Goal: Task Accomplishment & Management: Manage account settings

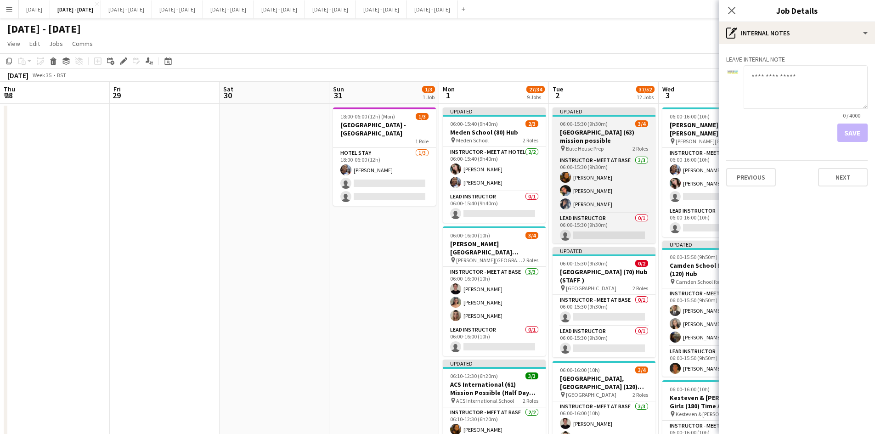
scroll to position [0, 315]
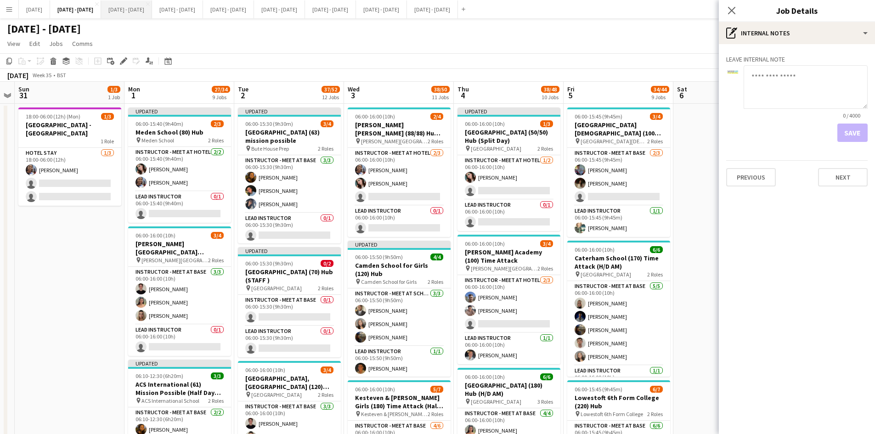
click at [143, 10] on button "[DATE] - [DATE] Close" at bounding box center [126, 9] width 51 height 18
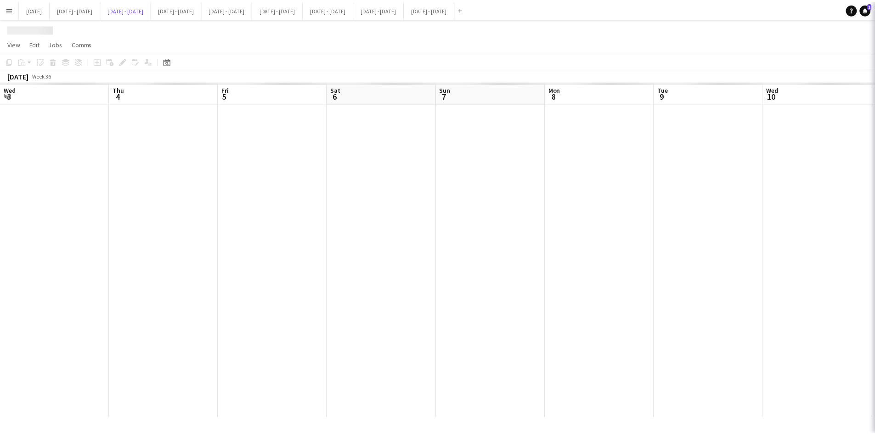
scroll to position [0, 313]
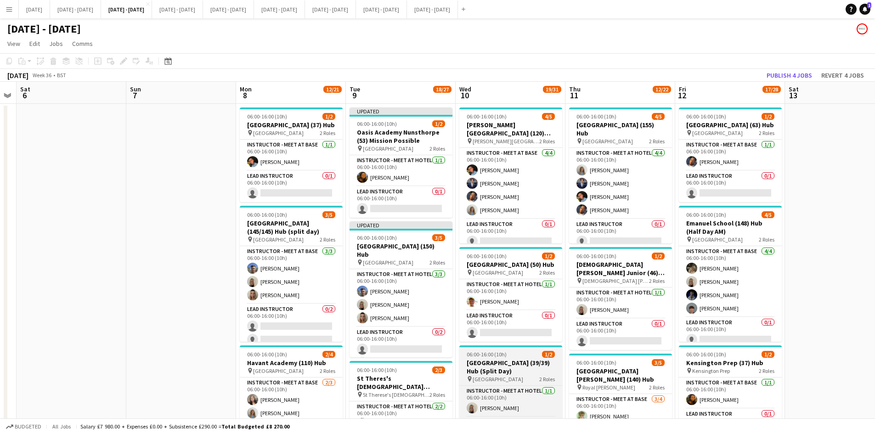
click at [522, 354] on div "06:00-16:00 (10h) 1/2" at bounding box center [510, 354] width 103 height 7
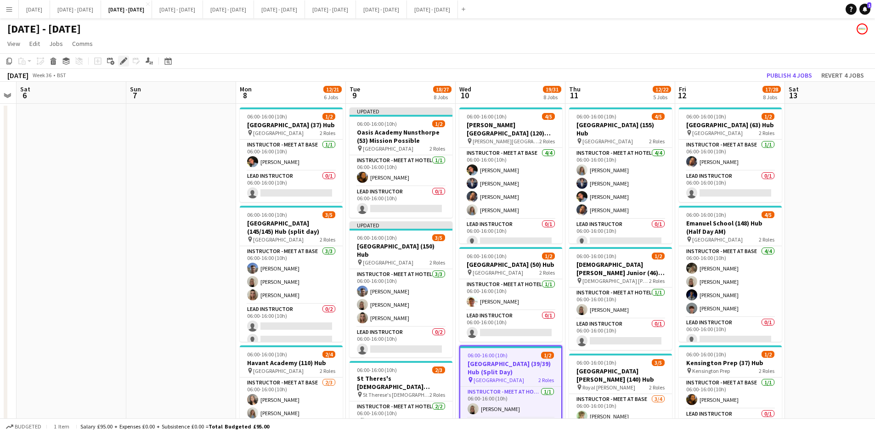
click at [121, 58] on icon "Edit" at bounding box center [123, 60] width 7 height 7
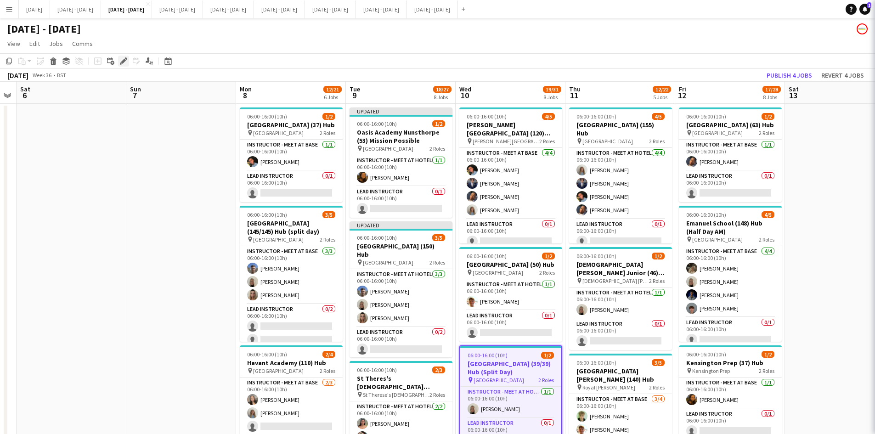
type input "**********"
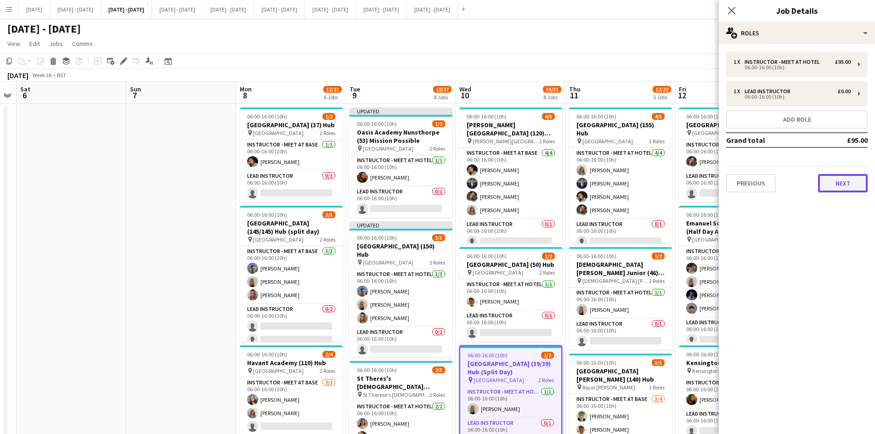
click at [838, 184] on button "Next" at bounding box center [843, 183] width 50 height 18
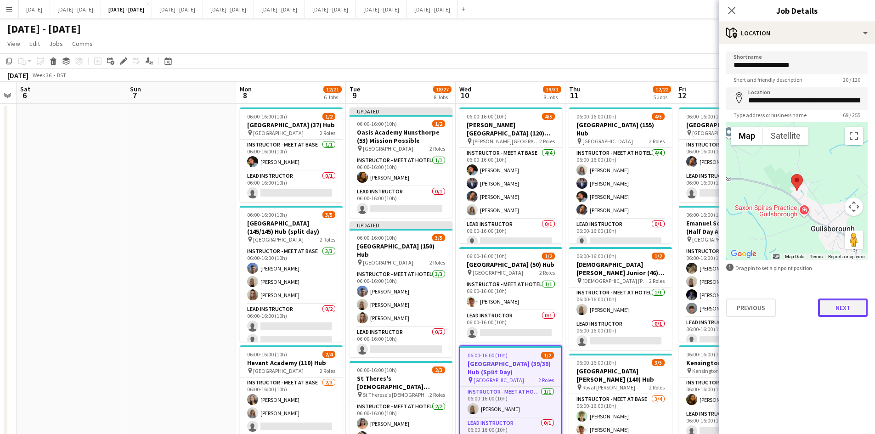
click at [841, 309] on button "Next" at bounding box center [843, 307] width 50 height 18
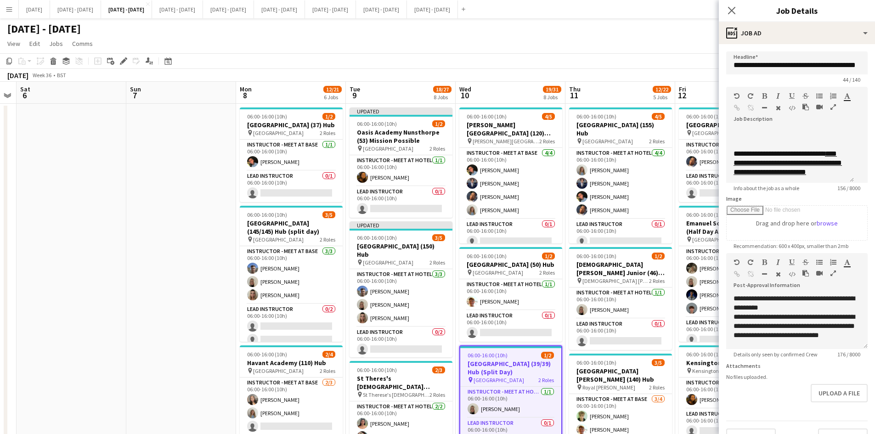
scroll to position [72, 0]
click at [808, 417] on form "**********" at bounding box center [797, 248] width 156 height 395
click at [814, 401] on button "Upload a file" at bounding box center [838, 393] width 57 height 18
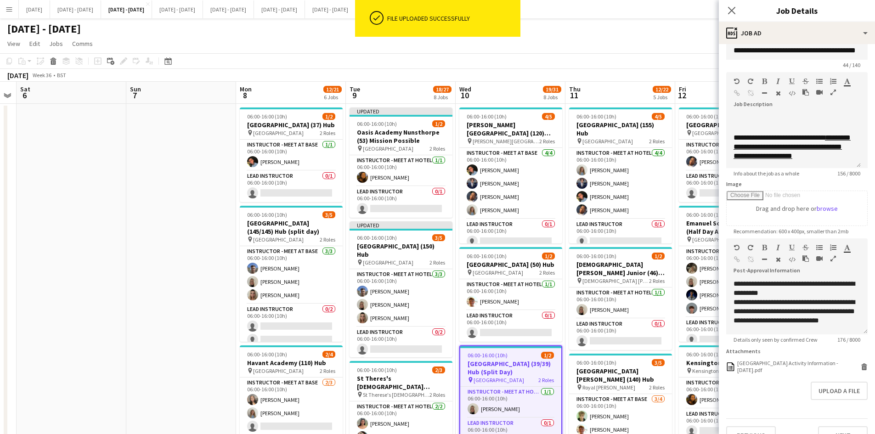
scroll to position [39, 0]
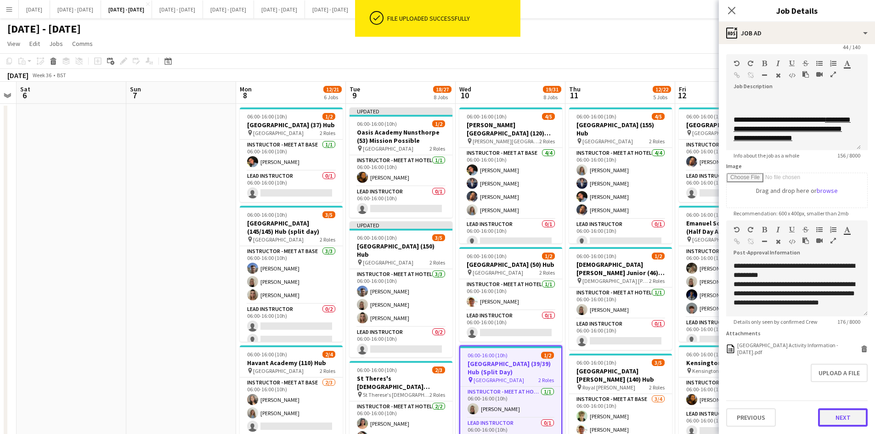
click at [831, 416] on button "Next" at bounding box center [843, 417] width 50 height 18
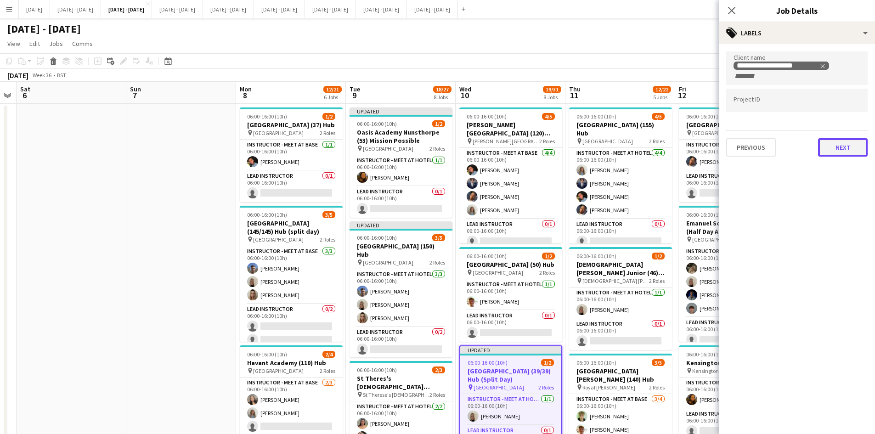
click at [831, 145] on button "Next" at bounding box center [843, 147] width 50 height 18
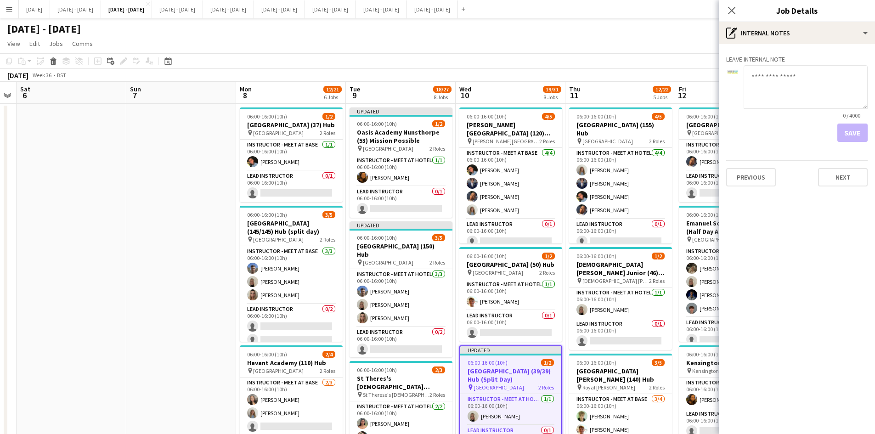
click at [772, 78] on textarea at bounding box center [805, 87] width 124 height 44
type textarea "**********"
click at [851, 131] on button "Save" at bounding box center [852, 133] width 30 height 18
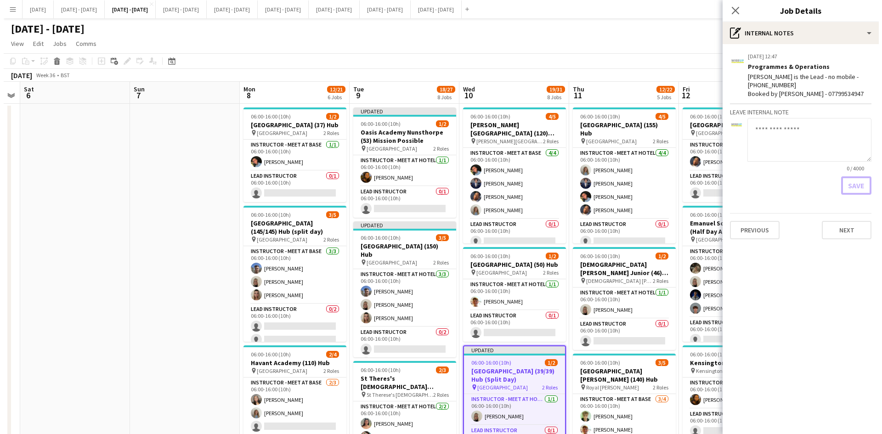
scroll to position [0, 0]
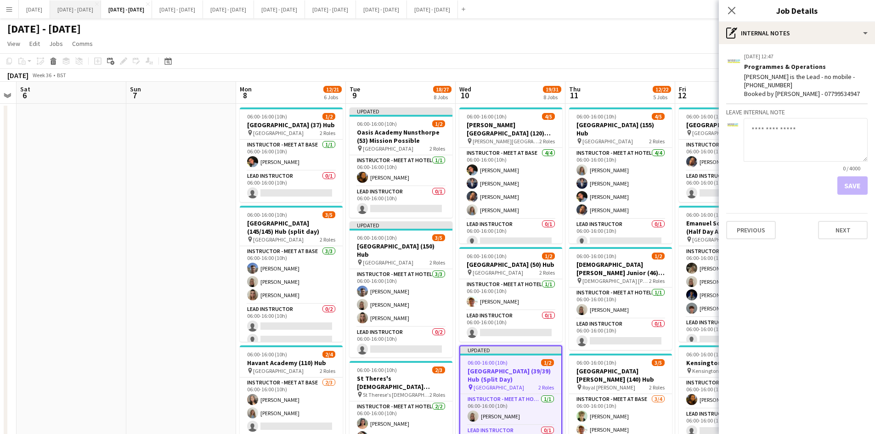
click at [91, 11] on button "[DATE] - [DATE] Close" at bounding box center [75, 9] width 51 height 18
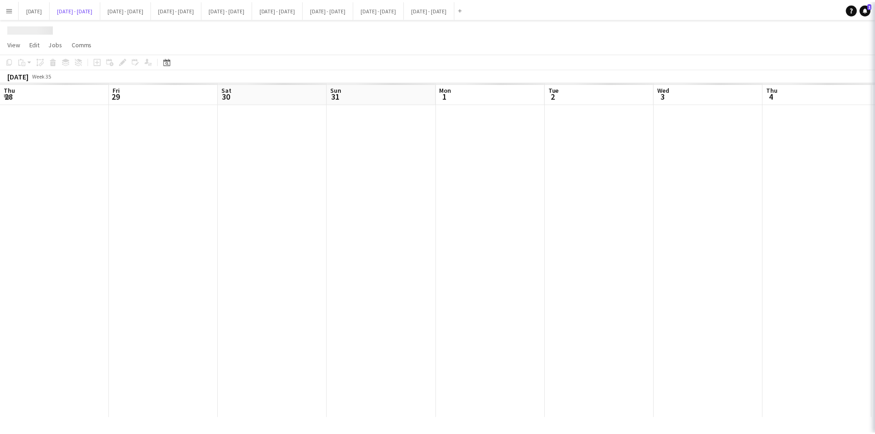
scroll to position [0, 315]
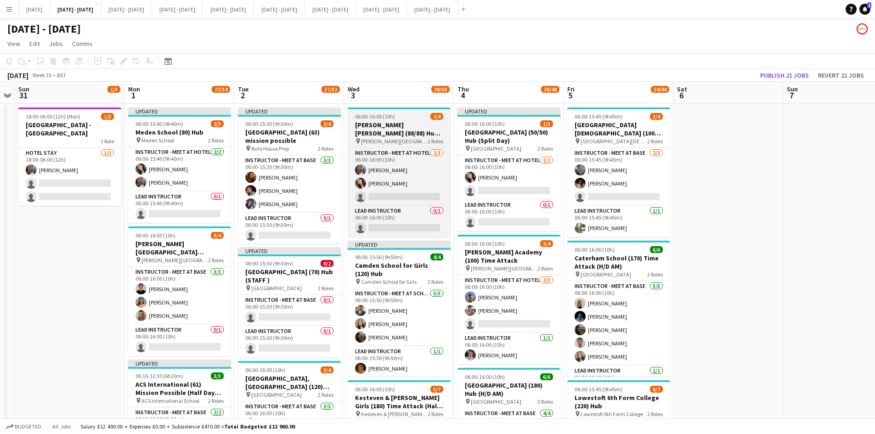
click at [416, 116] on div "06:00-16:00 (10h) 2/4" at bounding box center [399, 116] width 103 height 7
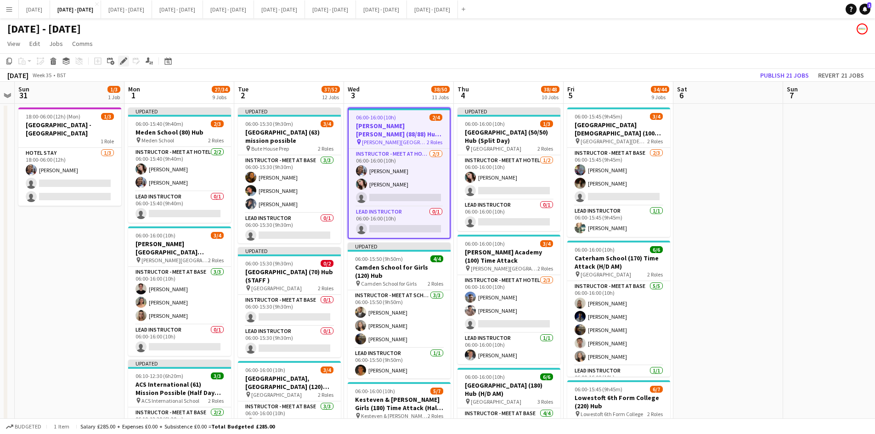
click at [124, 61] on icon at bounding box center [123, 61] width 5 height 5
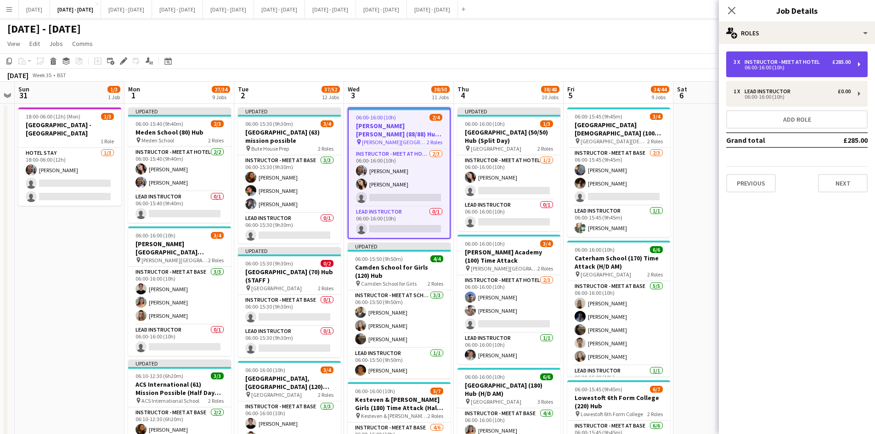
click at [788, 66] on div "06:00-16:00 (10h)" at bounding box center [791, 67] width 117 height 5
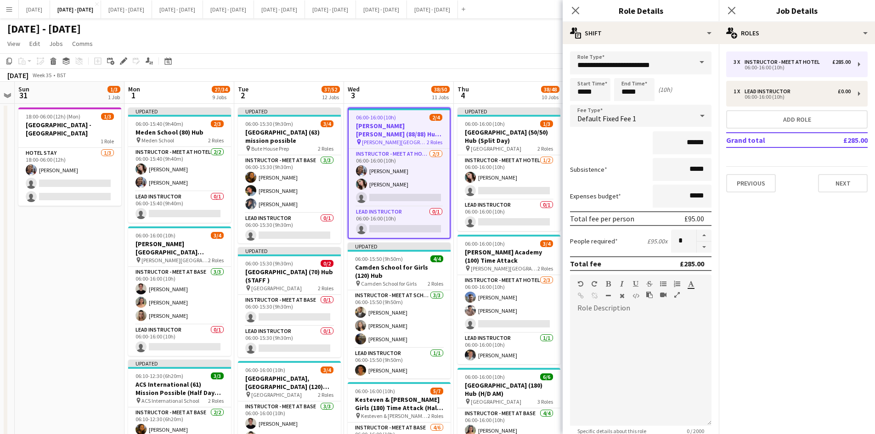
click at [392, 77] on div "[DATE] Week 35 • BST Publish 21 jobs Revert 21 jobs" at bounding box center [437, 75] width 875 height 13
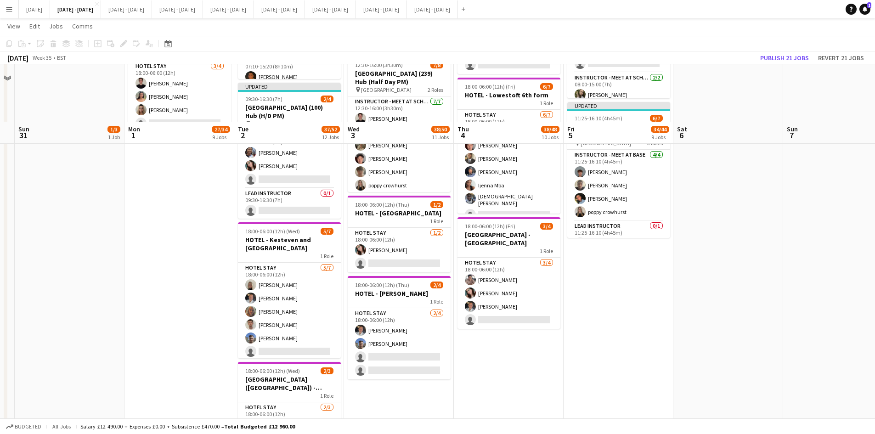
scroll to position [1240, 0]
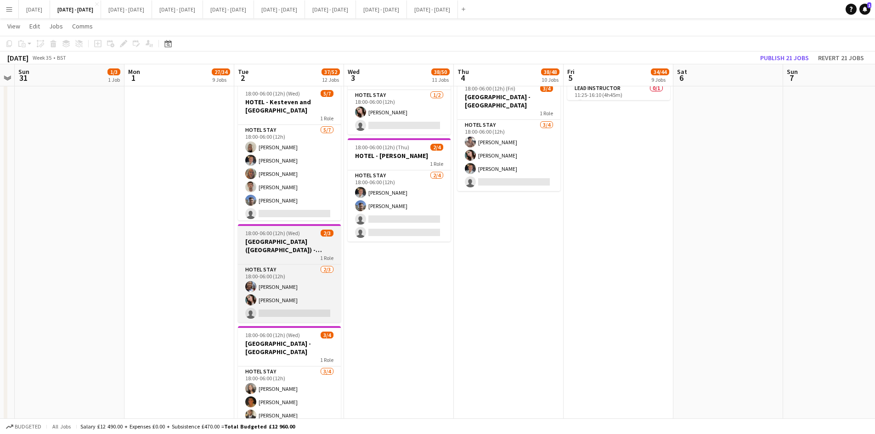
click at [306, 234] on div "18:00-06:00 (12h) (Wed) 2/3" at bounding box center [289, 233] width 103 height 7
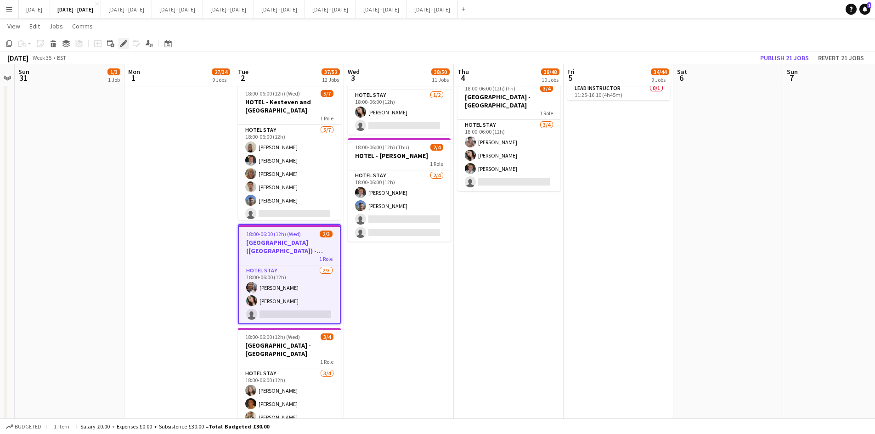
click at [124, 43] on icon at bounding box center [123, 43] width 5 height 5
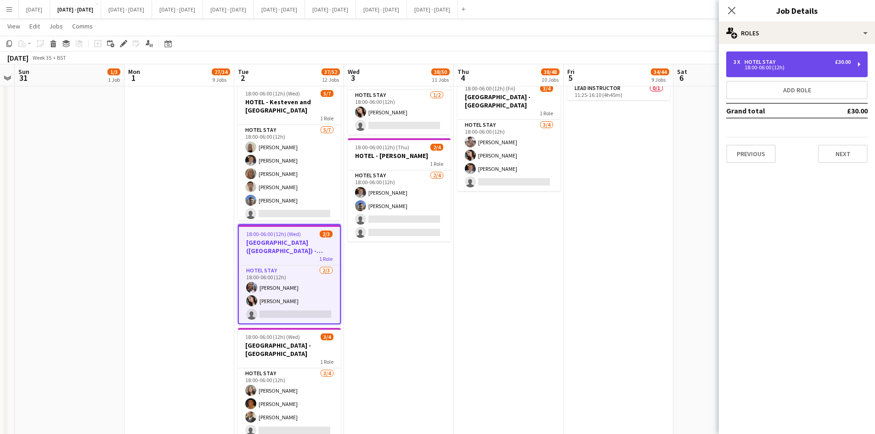
click at [836, 64] on div "£30.00" at bounding box center [843, 62] width 16 height 6
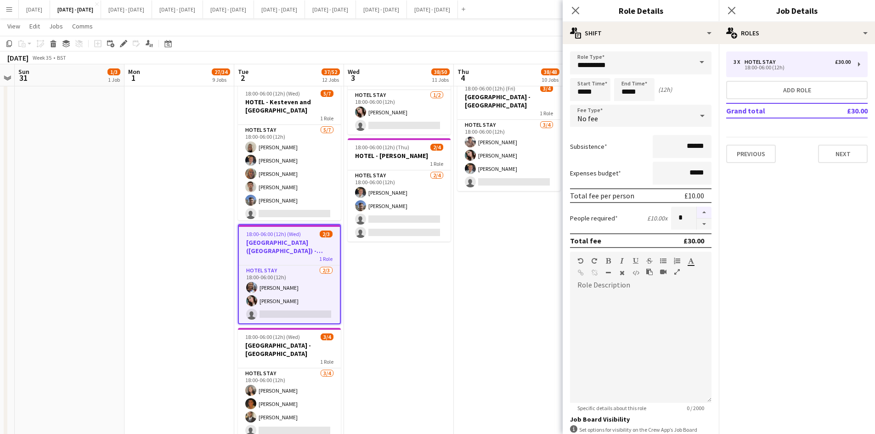
click at [697, 210] on button "button" at bounding box center [704, 213] width 15 height 12
type input "*"
click at [575, 10] on icon at bounding box center [575, 10] width 9 height 9
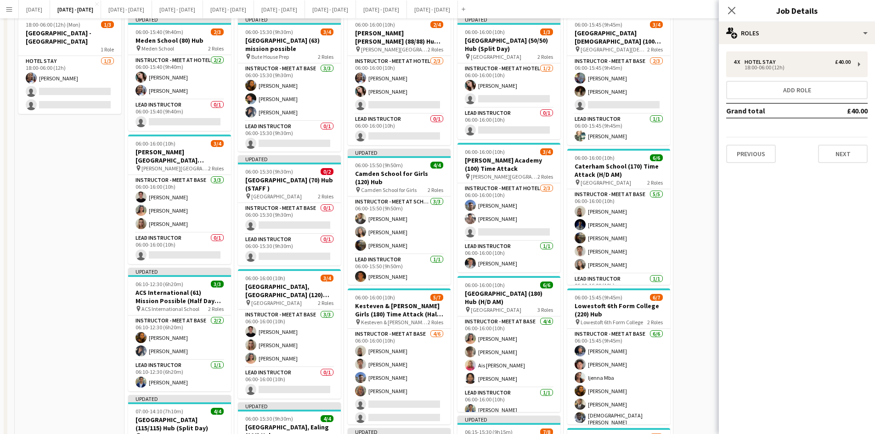
scroll to position [0, 0]
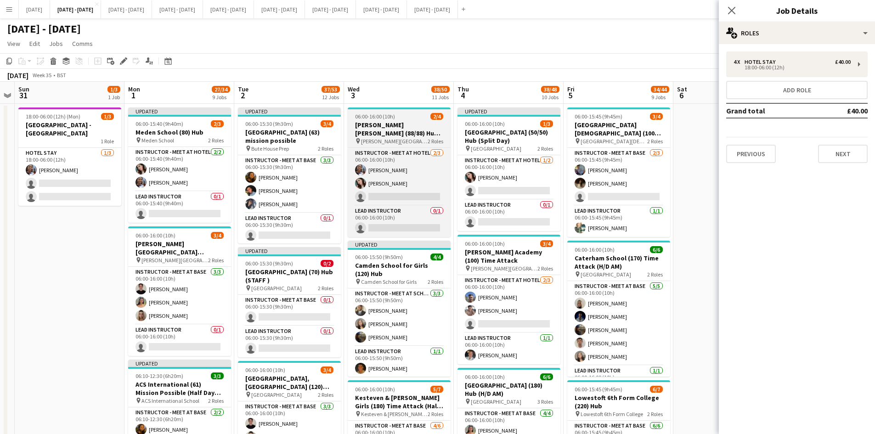
click at [404, 116] on div "06:00-16:00 (10h) 2/4" at bounding box center [399, 116] width 103 height 7
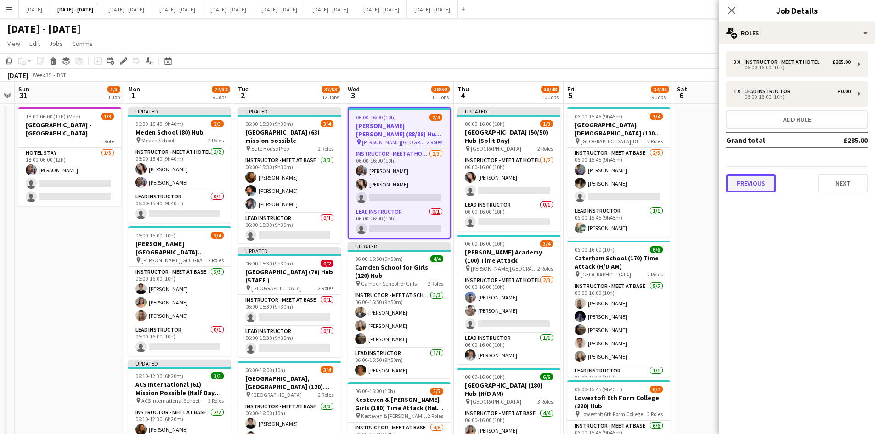
click at [755, 185] on button "Previous" at bounding box center [751, 183] width 50 height 18
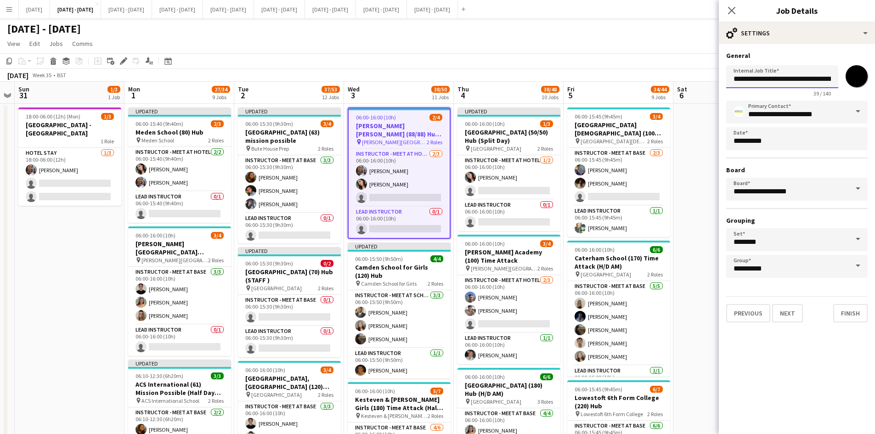
click at [803, 79] on input "**********" at bounding box center [782, 76] width 112 height 23
type input "**********"
click at [786, 314] on button "Next" at bounding box center [787, 313] width 31 height 18
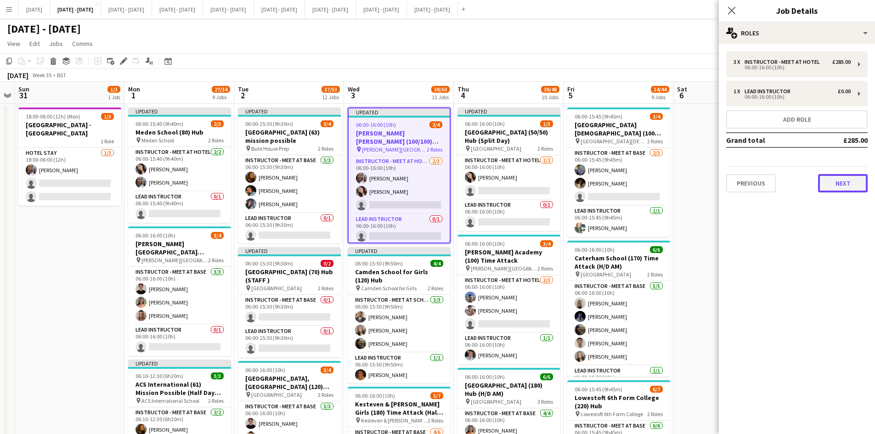
click at [832, 187] on button "Next" at bounding box center [843, 183] width 50 height 18
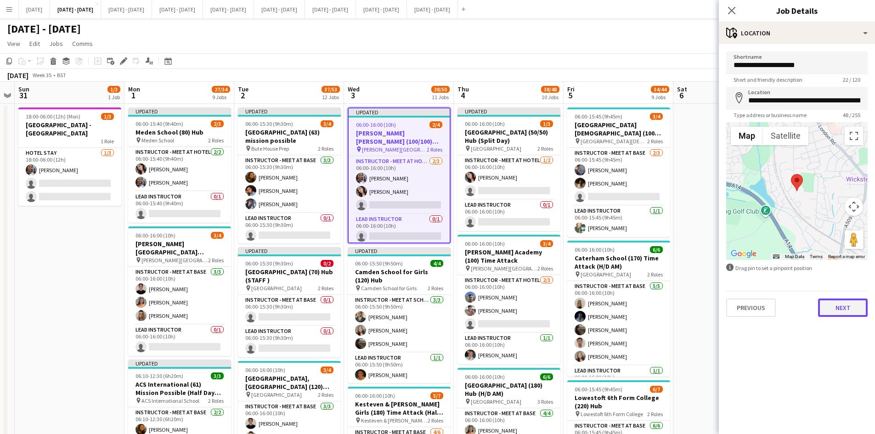
click at [840, 313] on button "Next" at bounding box center [843, 307] width 50 height 18
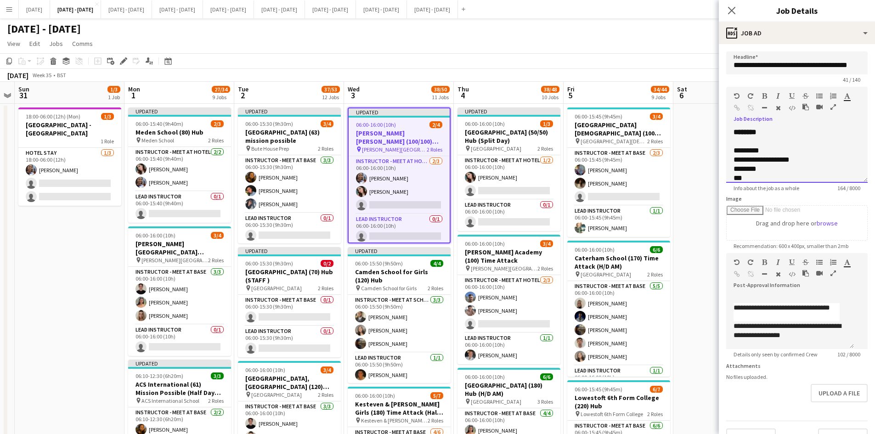
click at [743, 164] on div "**********" at bounding box center [786, 159] width 106 height 9
click at [793, 159] on div "**********" at bounding box center [789, 159] width 113 height 9
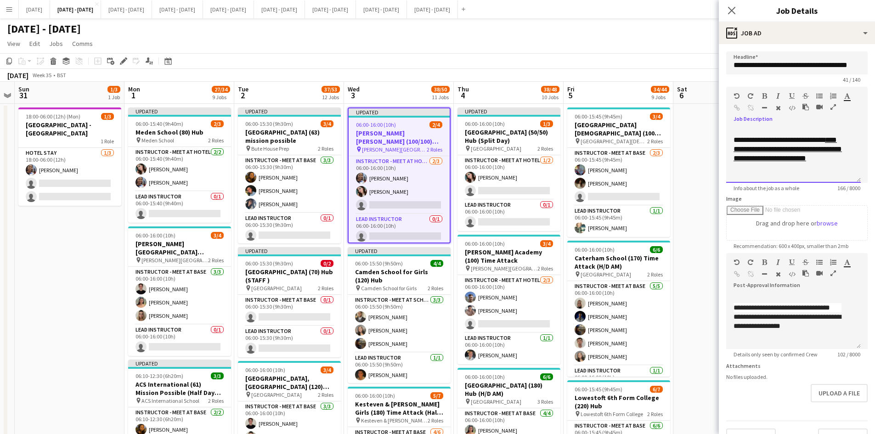
scroll to position [62, 0]
click at [732, 8] on icon "Close pop-in" at bounding box center [731, 10] width 9 height 9
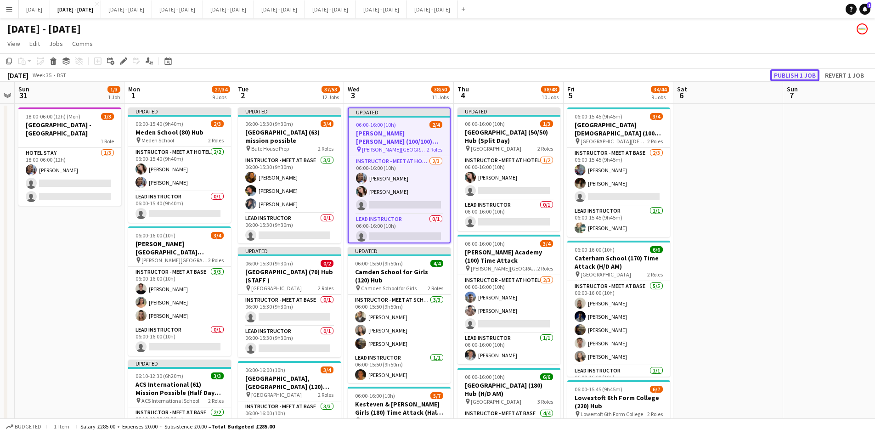
click at [781, 74] on button "Publish 1 job" at bounding box center [794, 75] width 49 height 12
